Goal: Information Seeking & Learning: Learn about a topic

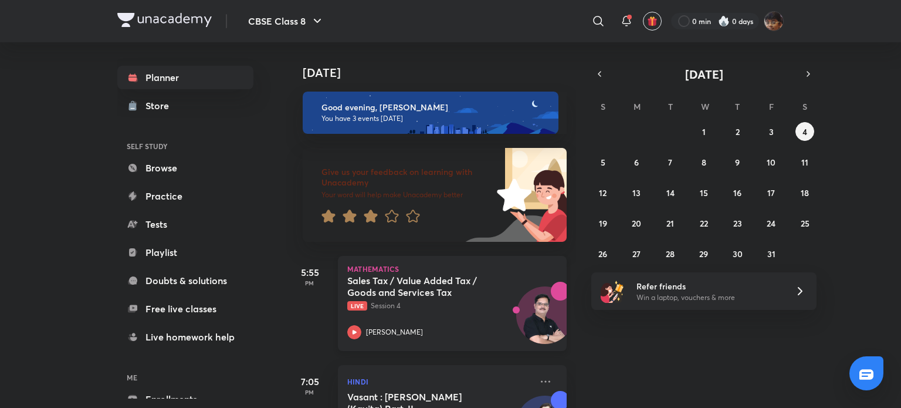
click at [404, 269] on p "Mathematics" at bounding box center [452, 268] width 210 height 7
click at [403, 276] on h5 "Sales Tax / Value Added Tax / Goods and Services Tax" at bounding box center [420, 286] width 146 height 23
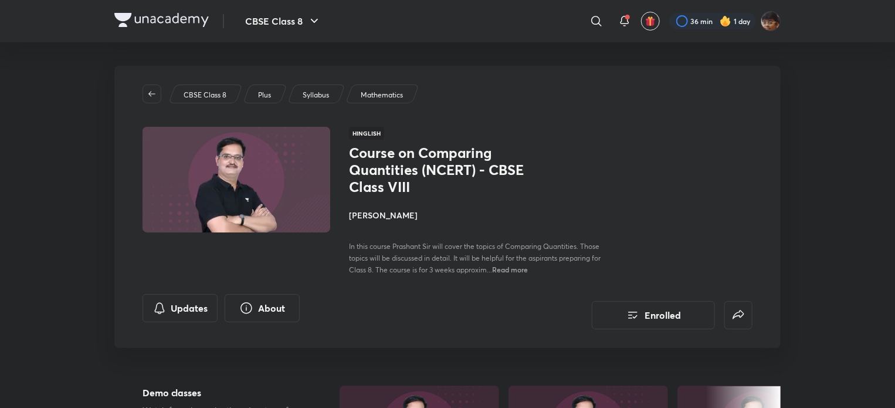
click at [252, 181] on img at bounding box center [236, 180] width 191 height 108
